Goal: Information Seeking & Learning: Learn about a topic

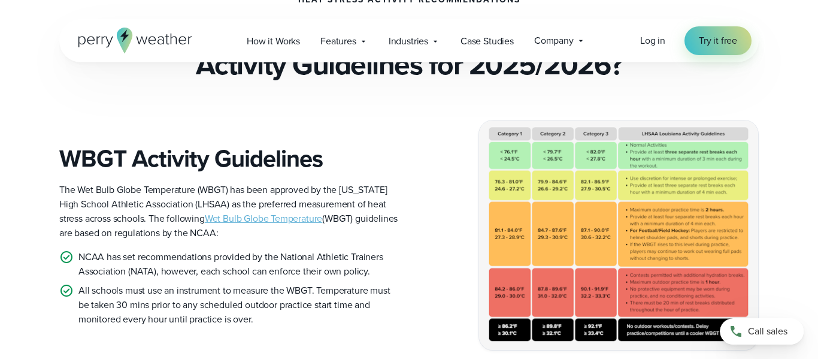
scroll to position [317, 0]
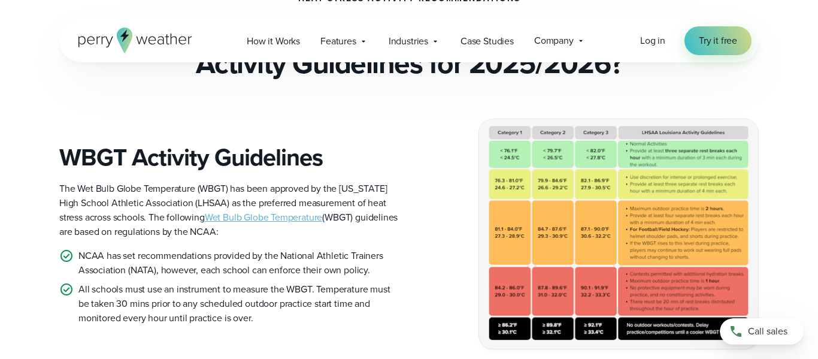
click at [231, 216] on link "Wet Bulb Globe Temperature" at bounding box center [264, 217] width 118 height 14
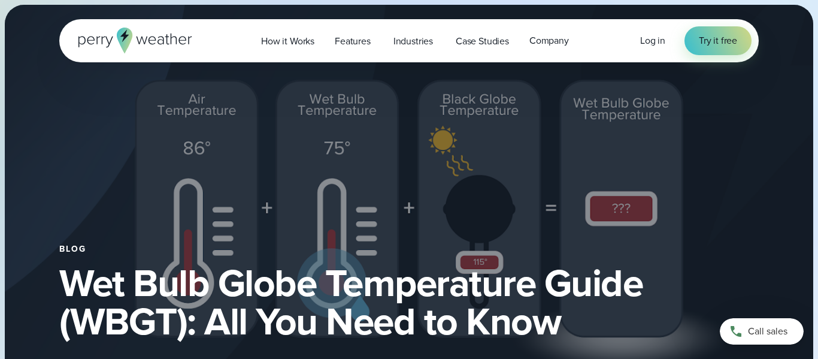
select select "***"
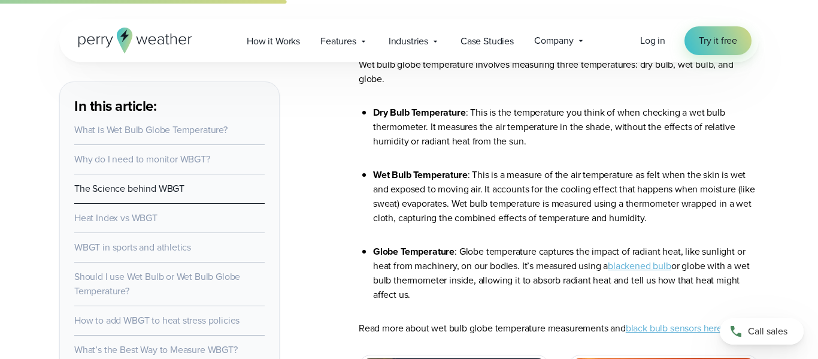
scroll to position [1719, 0]
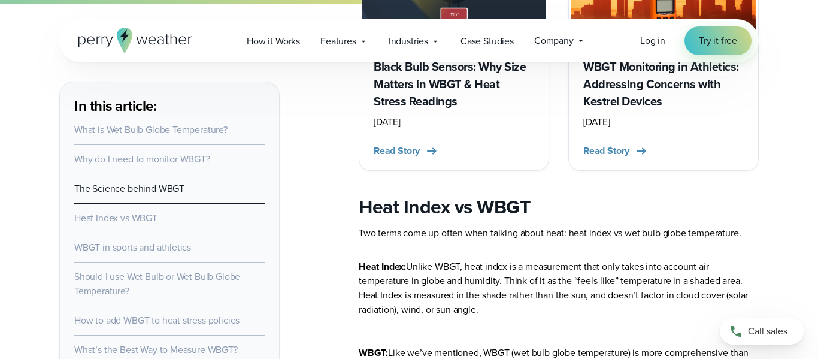
click at [91, 246] on link "WBGT in sports and athletics" at bounding box center [132, 247] width 117 height 14
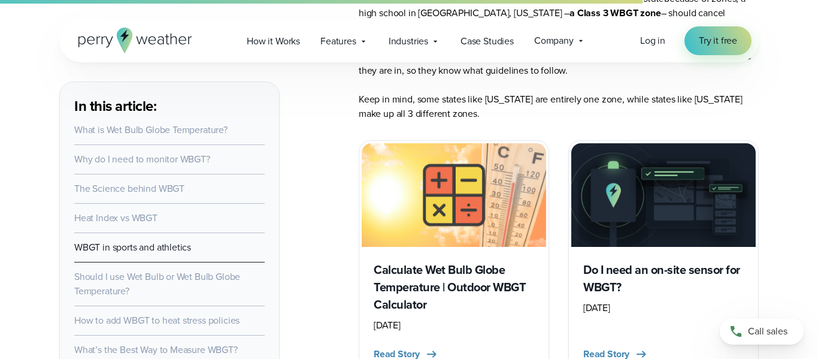
scroll to position [4129, 0]
